Goal: Find specific page/section: Find specific page/section

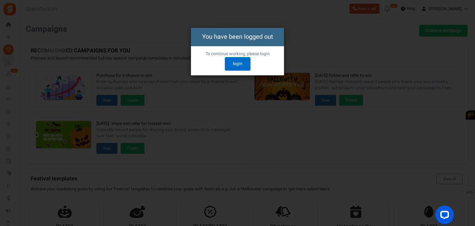
click at [236, 64] on link "login" at bounding box center [238, 64] width 26 height 14
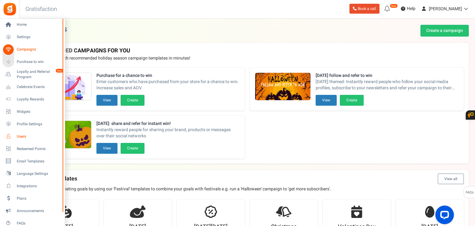
click at [19, 135] on span "Users" at bounding box center [38, 136] width 43 height 5
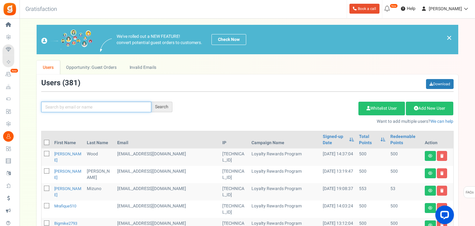
click at [73, 107] on input "text" at bounding box center [96, 107] width 110 height 11
type input "KYRA"
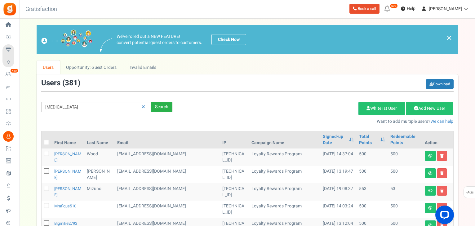
click at [155, 105] on div "Search" at bounding box center [161, 107] width 21 height 11
